Goal: Task Accomplishment & Management: Manage account settings

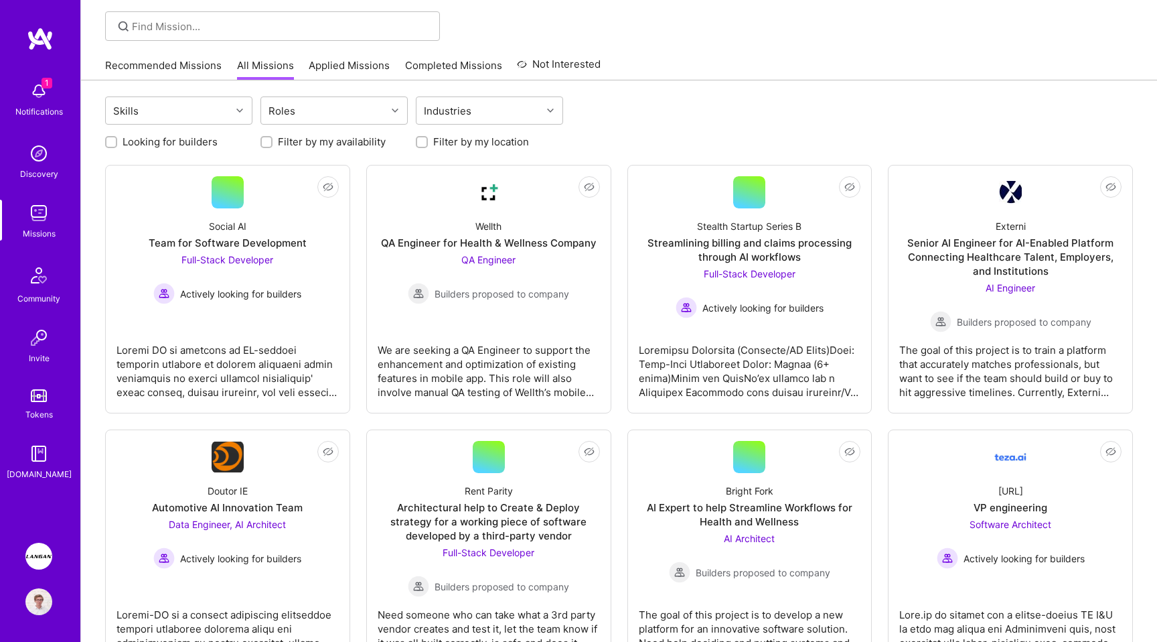
scroll to position [100, 0]
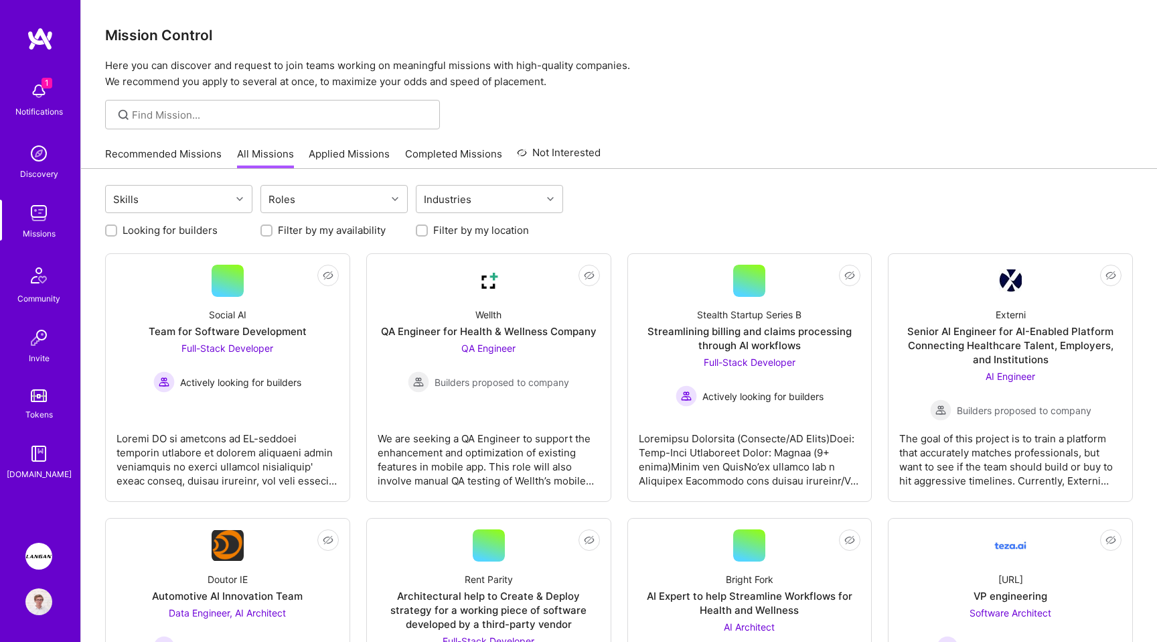
click at [37, 90] on img at bounding box center [38, 91] width 27 height 27
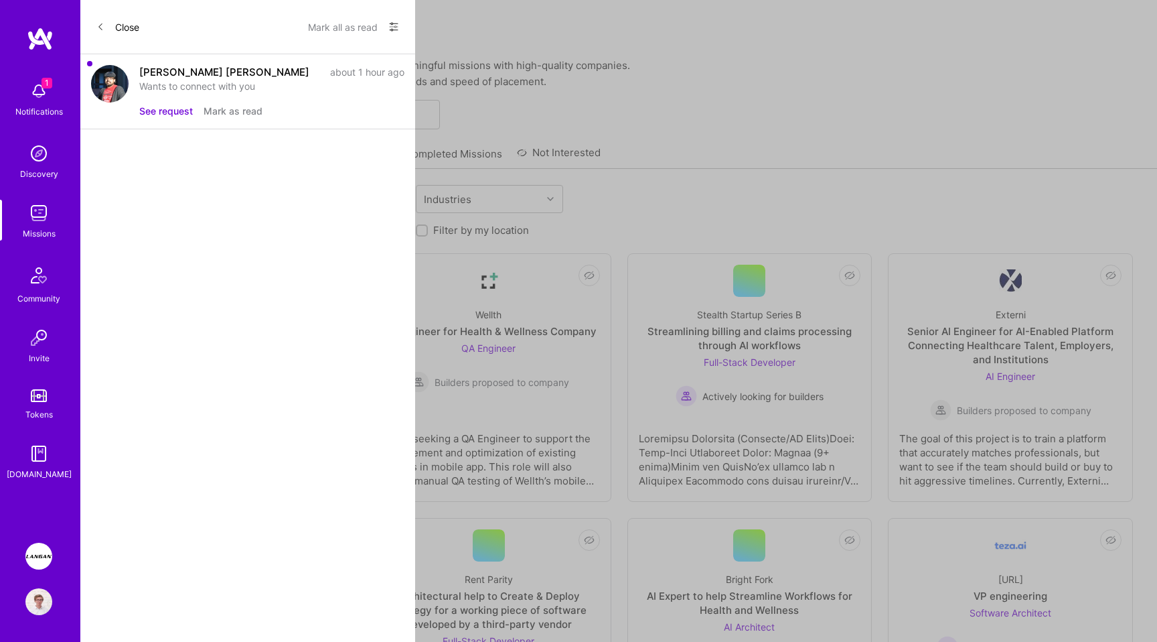
click at [341, 27] on button "Mark all as read" at bounding box center [343, 26] width 70 height 21
